Goal: Task Accomplishment & Management: Manage account settings

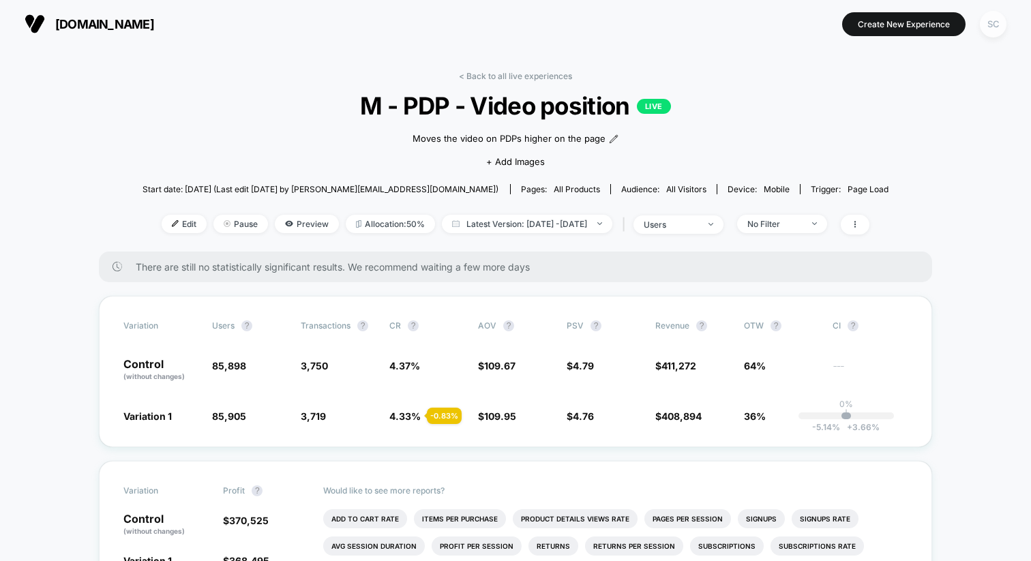
click at [990, 25] on div "SC" at bounding box center [992, 24] width 27 height 27
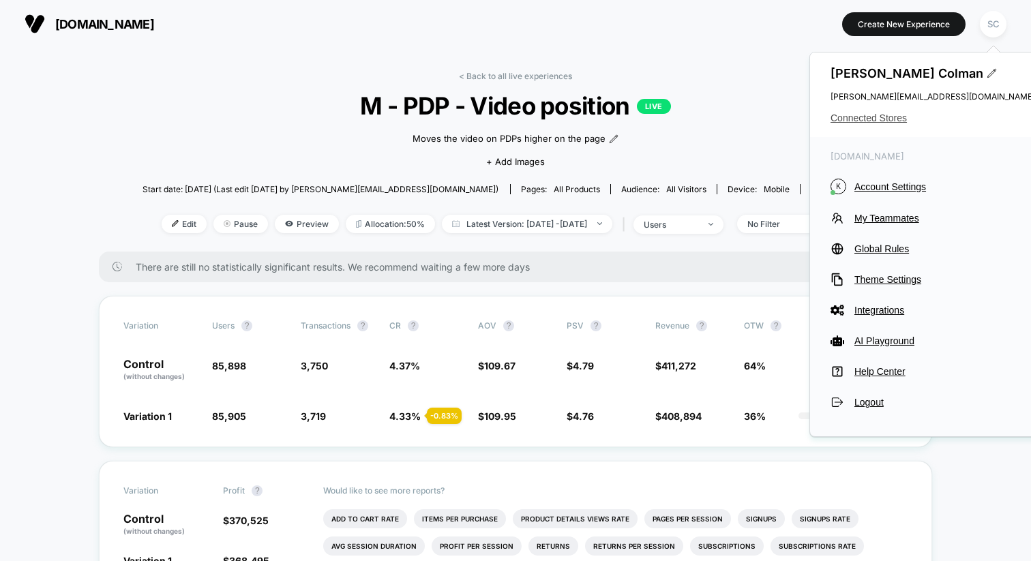
click at [882, 117] on span "Connected Stores" at bounding box center [932, 117] width 204 height 11
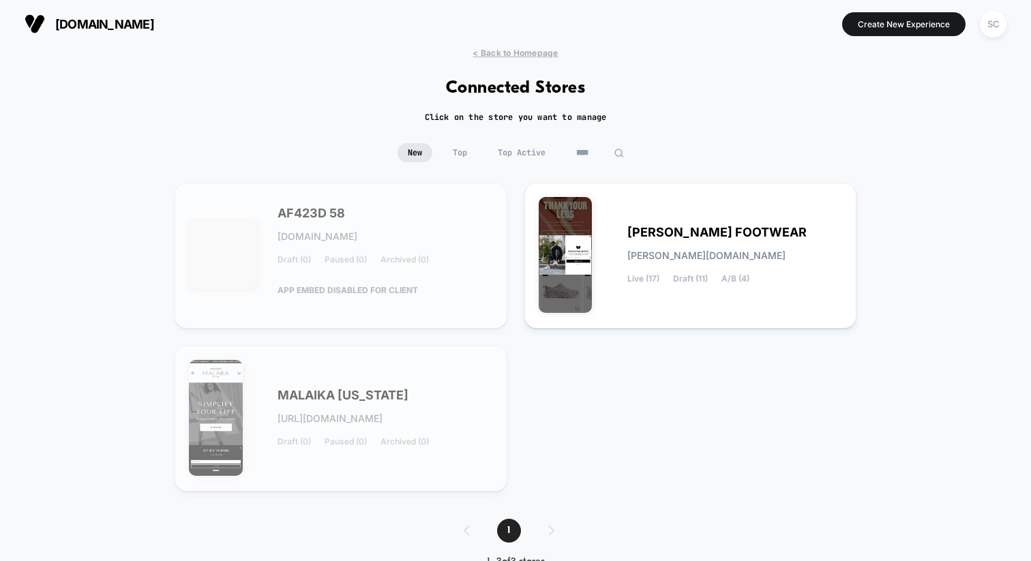
click at [584, 153] on input "****" at bounding box center [600, 152] width 68 height 19
click at [584, 153] on input "****" at bounding box center [600, 152] width 136 height 19
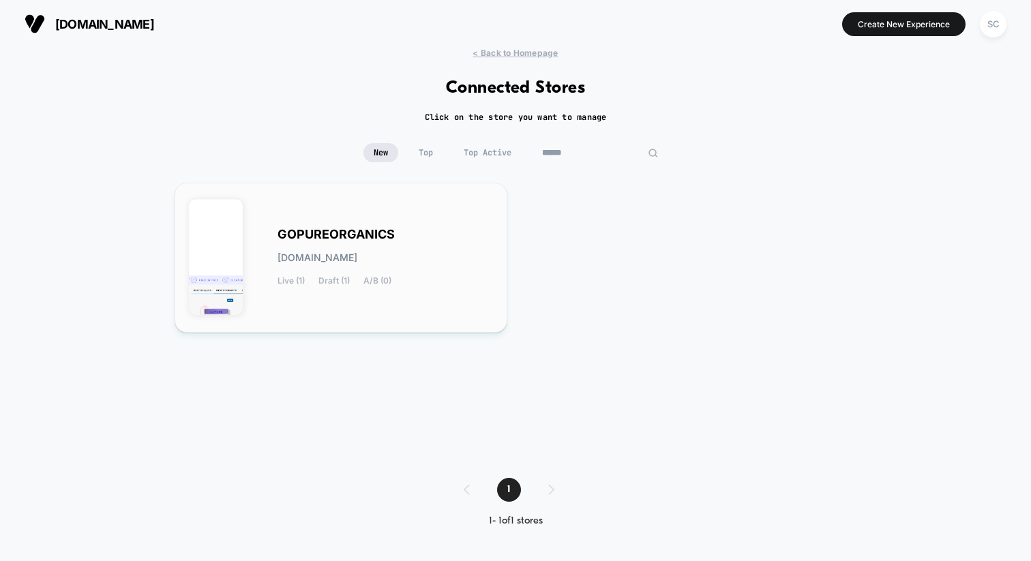
type input "******"
click at [380, 230] on span "GOPUREORGANICS" at bounding box center [335, 235] width 117 height 10
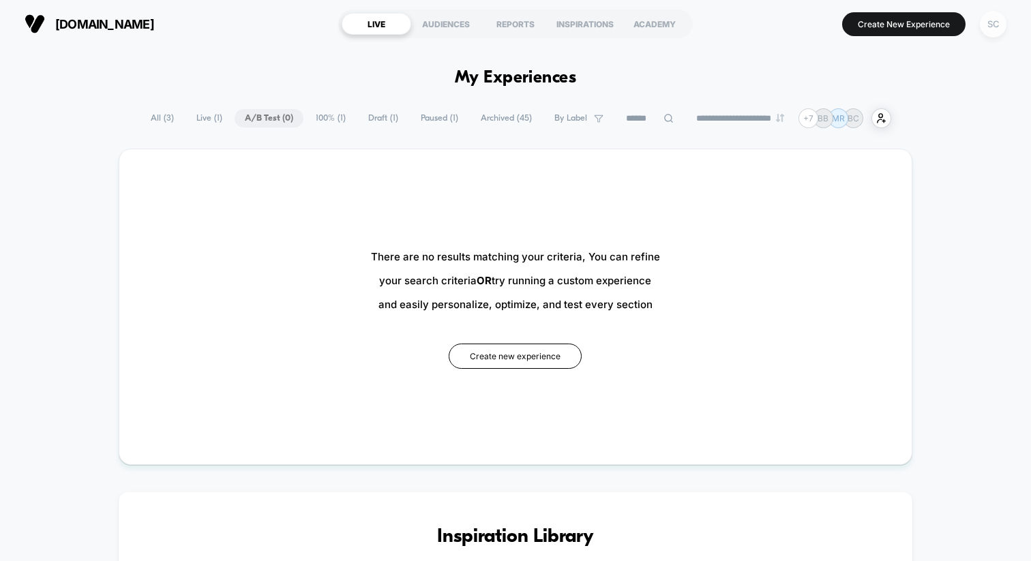
click at [988, 27] on div "SC" at bounding box center [992, 24] width 27 height 27
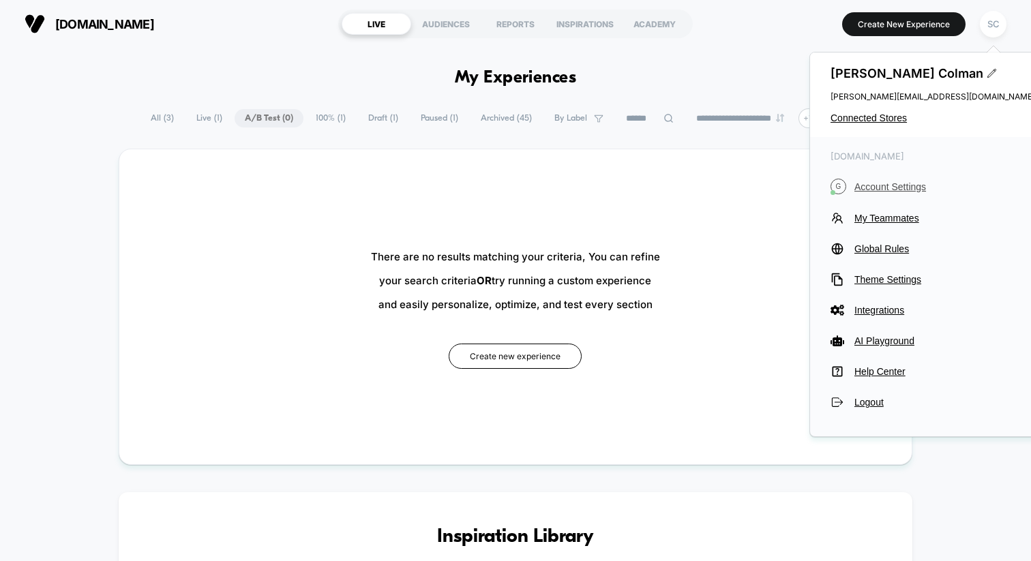
click at [883, 187] on span "Account Settings" at bounding box center [944, 186] width 181 height 11
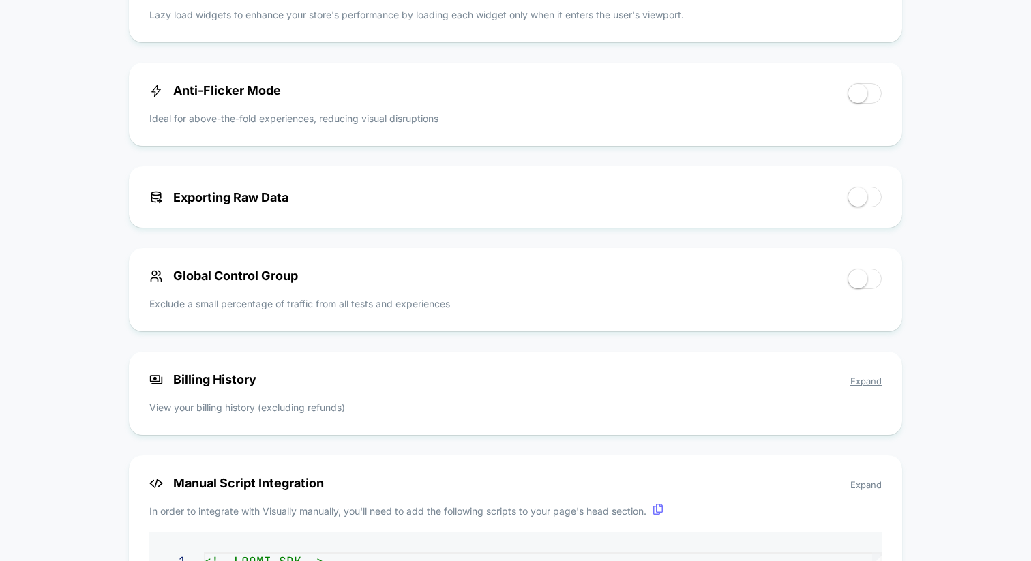
scroll to position [858, 0]
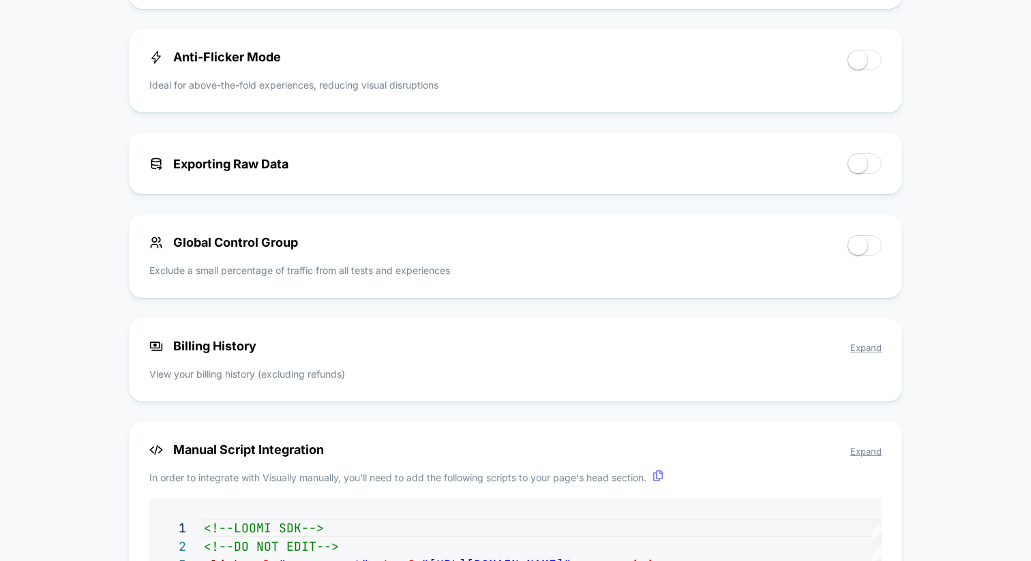
click at [868, 351] on span "Expand" at bounding box center [865, 347] width 31 height 11
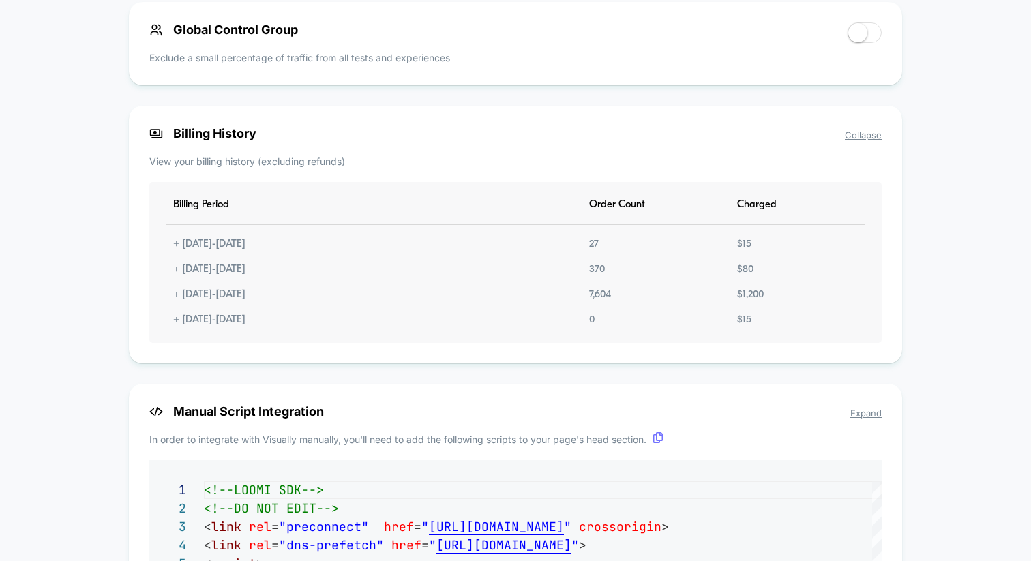
scroll to position [1063, 0]
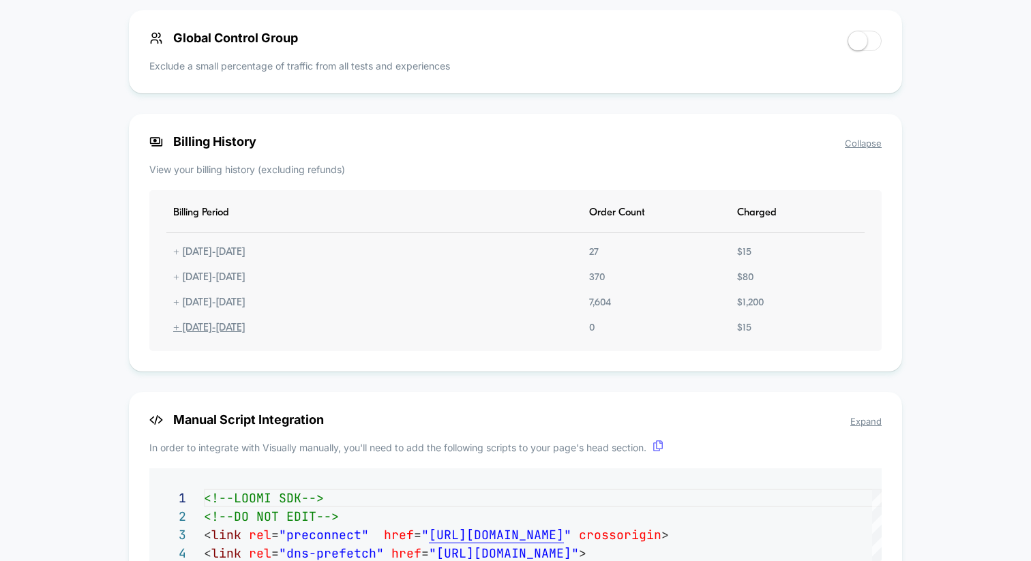
click at [168, 333] on div "+ [DATE] - [DATE]" at bounding box center [209, 328] width 86 height 12
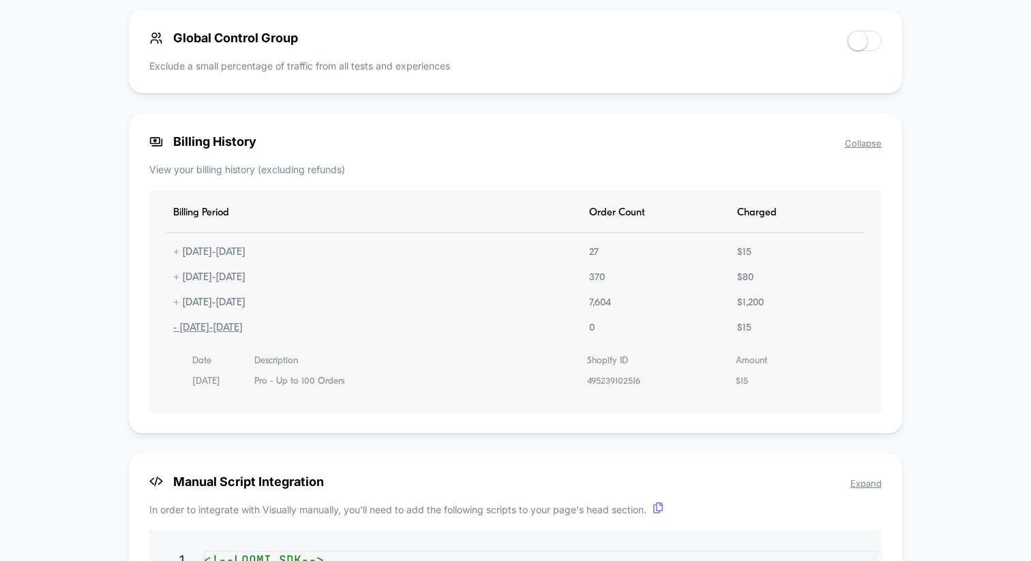
click at [168, 333] on div "- [DATE] - [DATE]" at bounding box center [207, 328] width 83 height 12
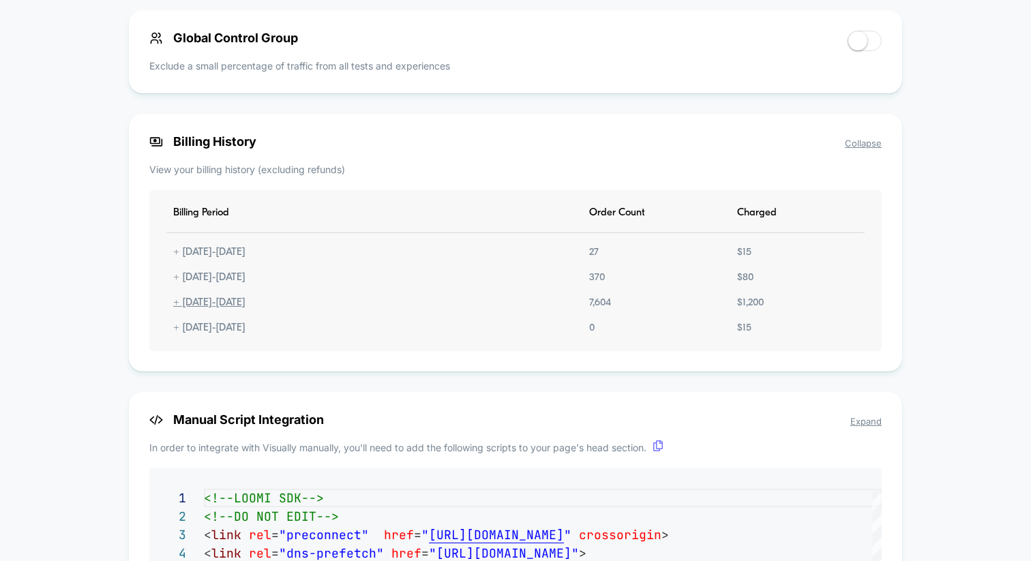
click at [173, 305] on div "+ [DATE] - [DATE]" at bounding box center [209, 303] width 86 height 12
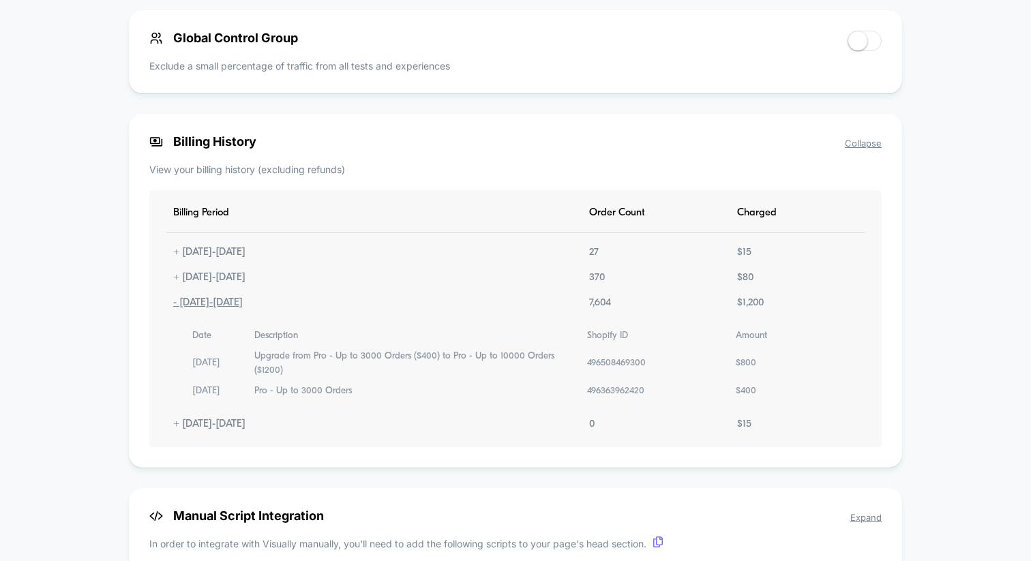
click at [173, 305] on div "- [DATE] - [DATE]" at bounding box center [207, 303] width 83 height 12
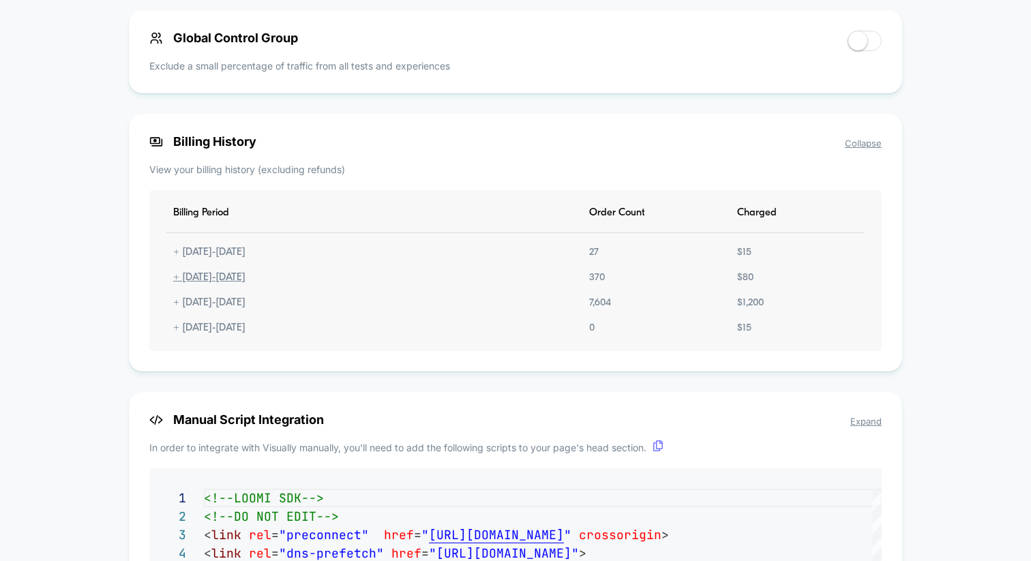
click at [173, 279] on div "+ [DATE] - [DATE]" at bounding box center [209, 278] width 86 height 12
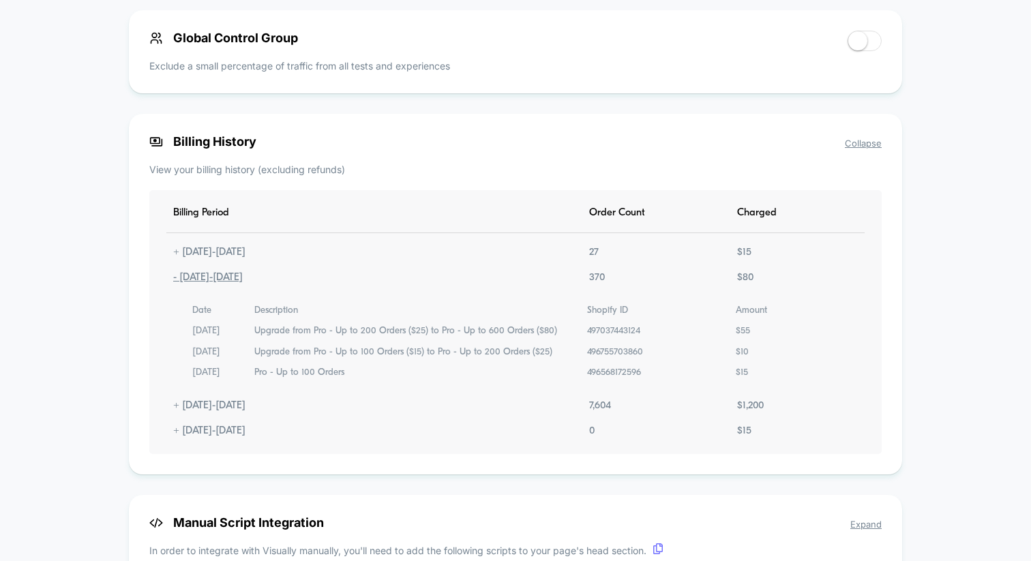
click at [173, 279] on div "- [DATE] - [DATE]" at bounding box center [207, 278] width 83 height 12
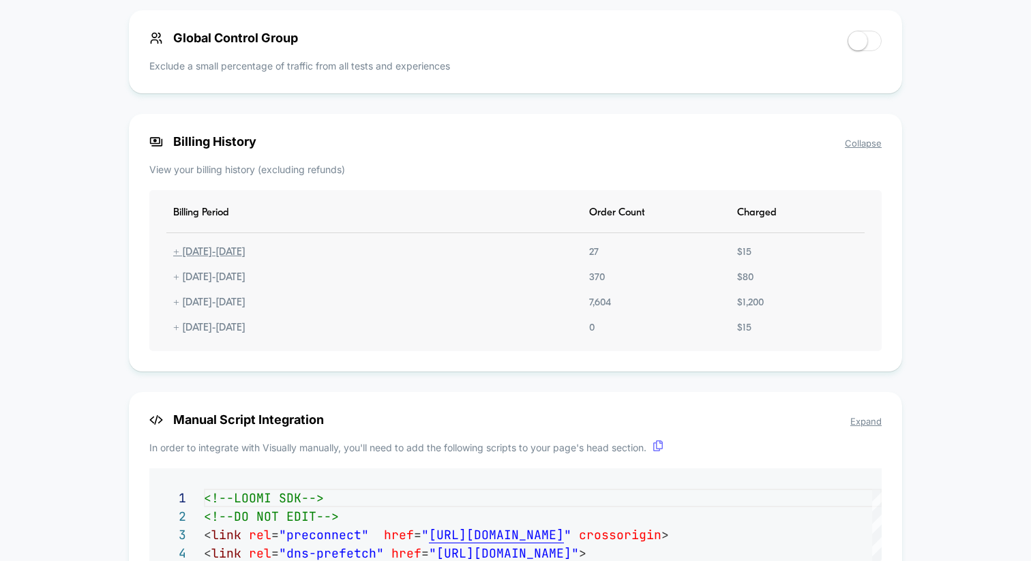
click at [173, 258] on div "+ [DATE] - [DATE]" at bounding box center [209, 253] width 86 height 12
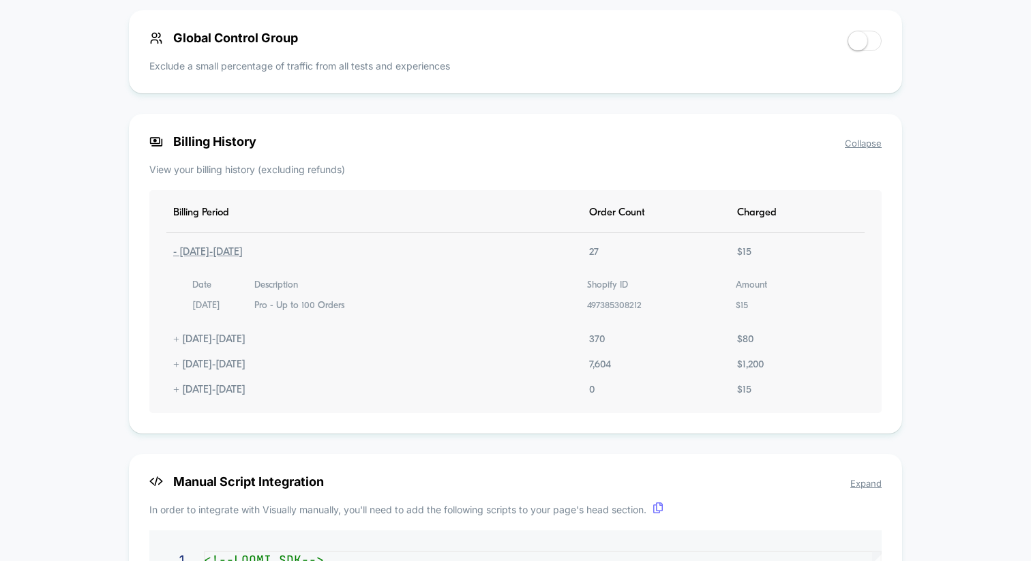
click at [173, 258] on div "- [DATE] - [DATE]" at bounding box center [207, 253] width 83 height 12
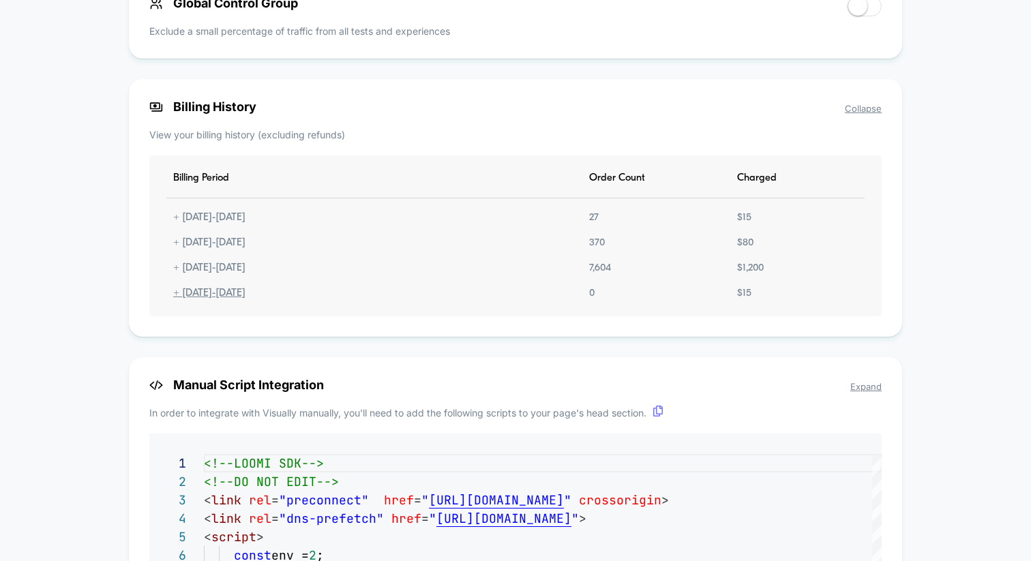
scroll to position [1096, 0]
click at [758, 273] on div "$ 1,200" at bounding box center [750, 270] width 40 height 12
click at [594, 271] on div "7,604" at bounding box center [599, 270] width 35 height 12
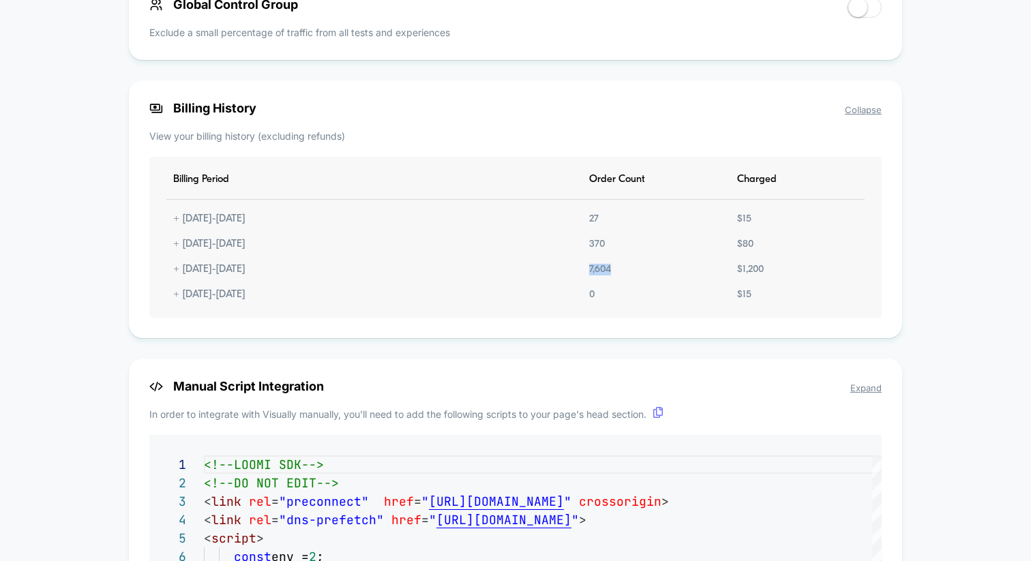
click at [594, 271] on div "7,604" at bounding box center [599, 270] width 35 height 12
click at [174, 275] on div "+ [DATE] - [DATE]" at bounding box center [209, 270] width 86 height 12
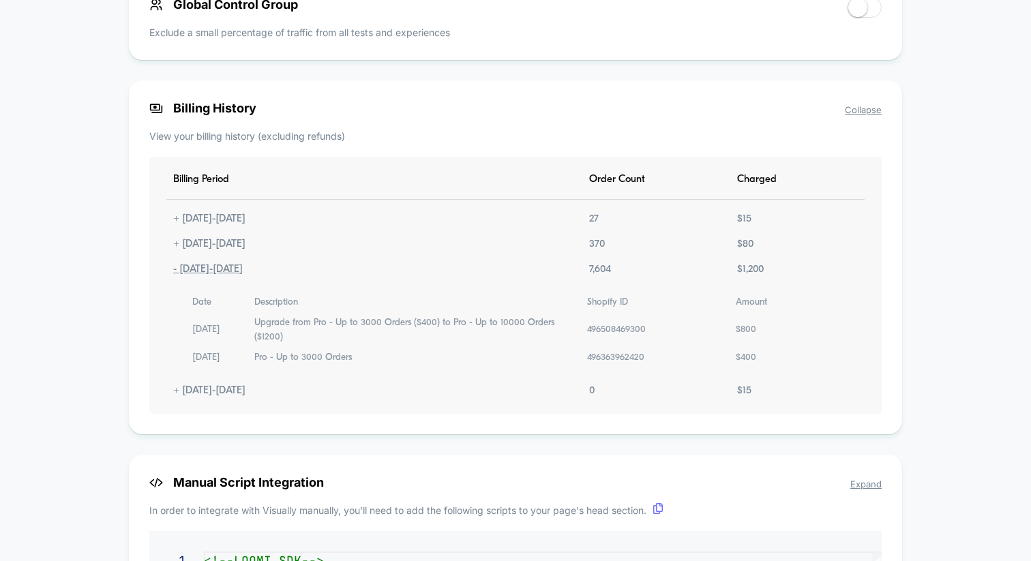
click at [174, 275] on div "- [DATE] - [DATE]" at bounding box center [207, 270] width 83 height 12
